Goal: Information Seeking & Learning: Compare options

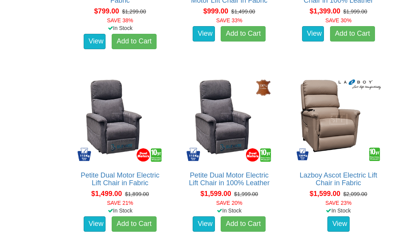
scroll to position [589, 0]
click at [337, 123] on img at bounding box center [338, 119] width 89 height 89
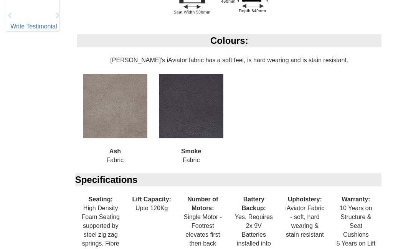
scroll to position [450, 0]
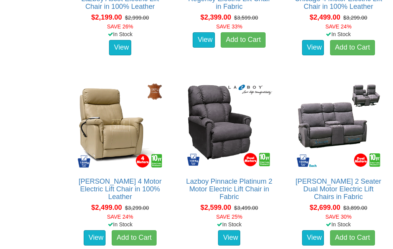
scroll to position [1313, 0]
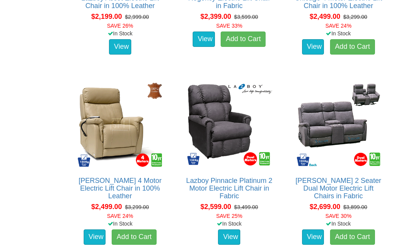
click at [103, 127] on img at bounding box center [120, 124] width 89 height 89
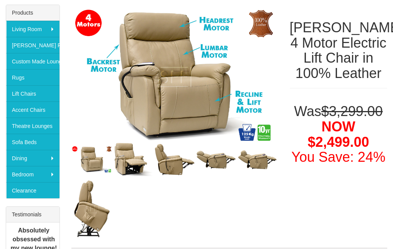
scroll to position [122, 0]
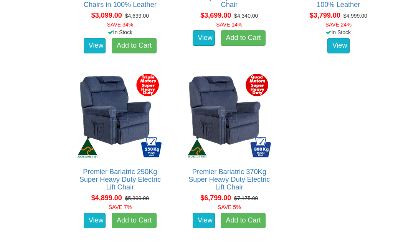
scroll to position [1681, 0]
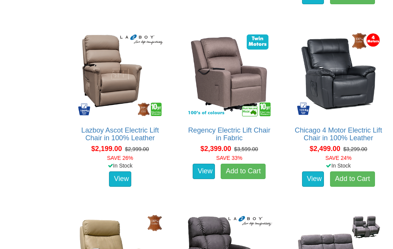
scroll to position [1182, 0]
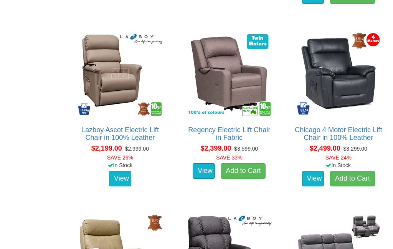
click at [111, 76] on img at bounding box center [120, 73] width 89 height 89
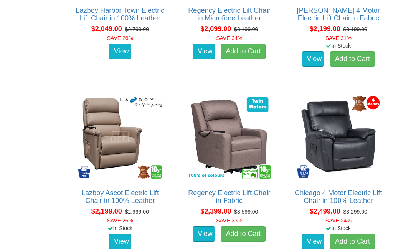
scroll to position [1113, 0]
